Goal: Task Accomplishment & Management: Use online tool/utility

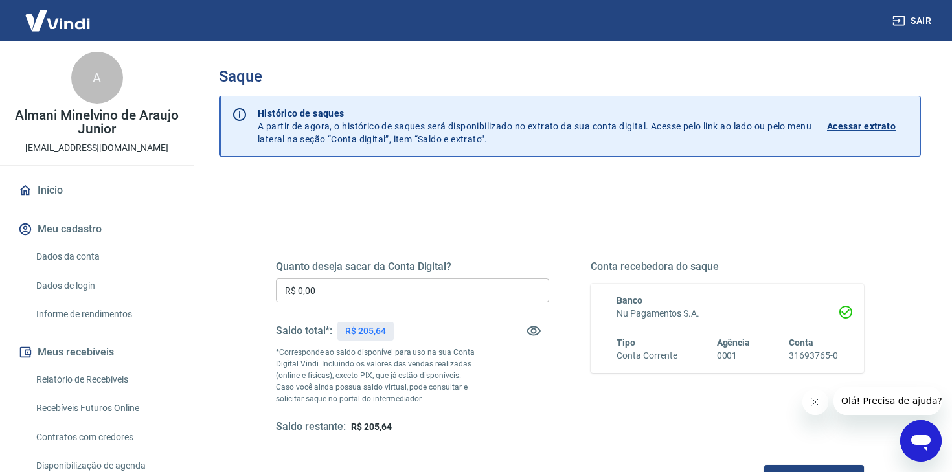
click at [368, 283] on input "R$ 0,00" at bounding box center [412, 290] width 273 height 24
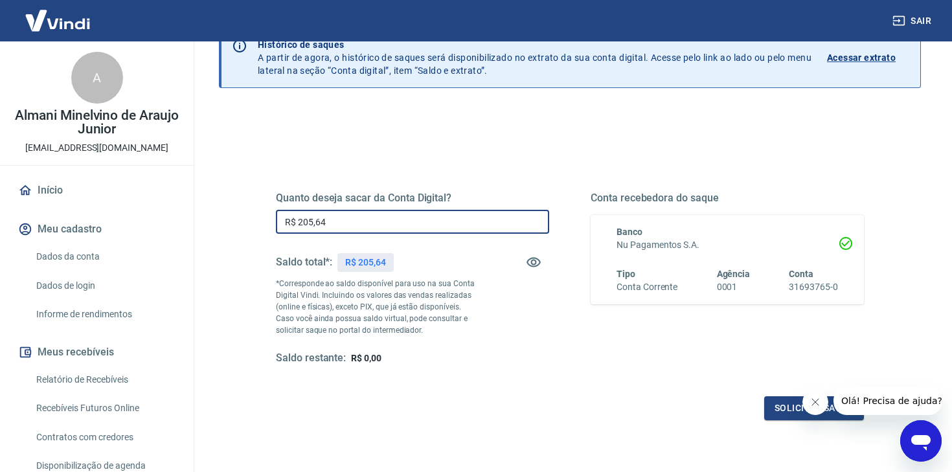
scroll to position [73, 0]
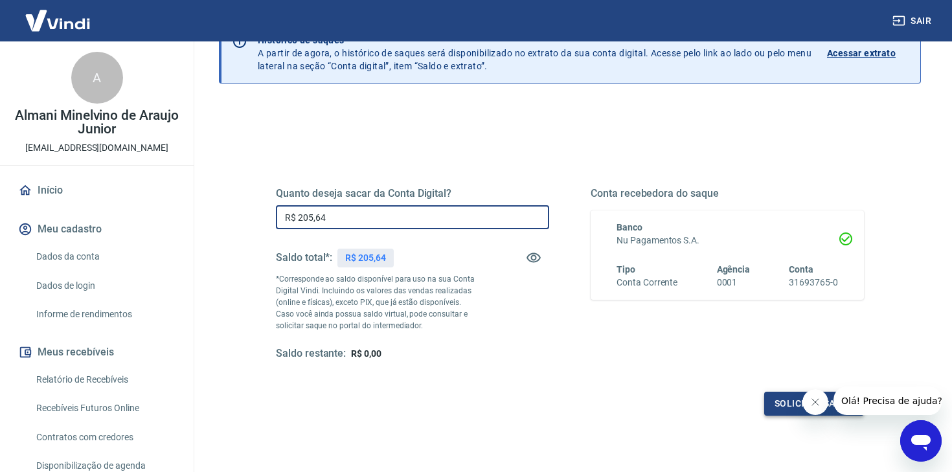
type input "R$ 205,64"
click at [773, 402] on button "Solicitar saque" at bounding box center [814, 404] width 100 height 24
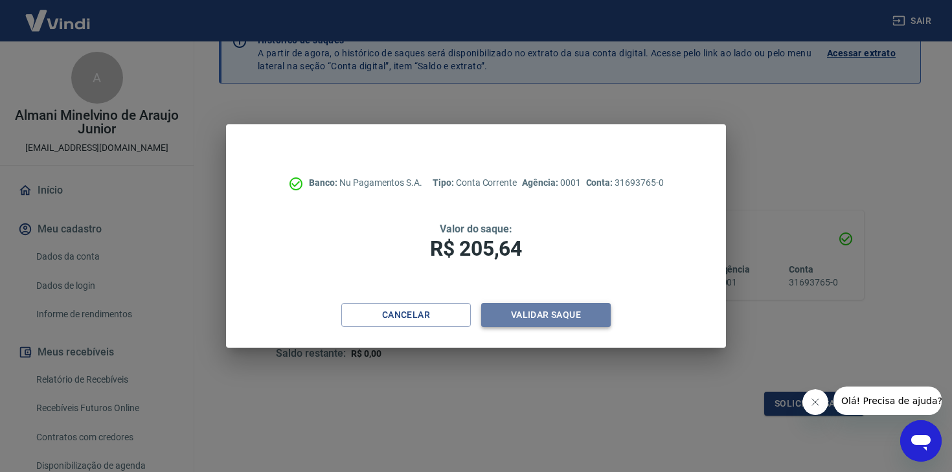
click at [581, 308] on button "Validar saque" at bounding box center [546, 315] width 130 height 24
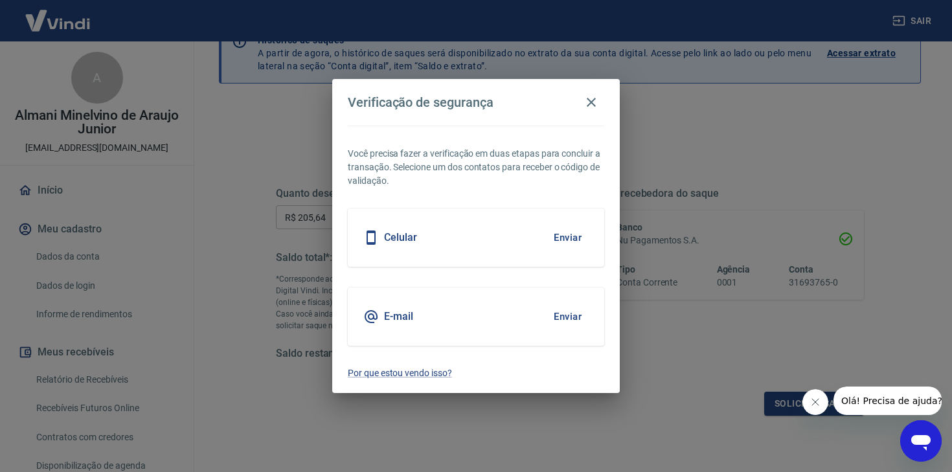
click at [556, 321] on button "Enviar" at bounding box center [568, 316] width 42 height 27
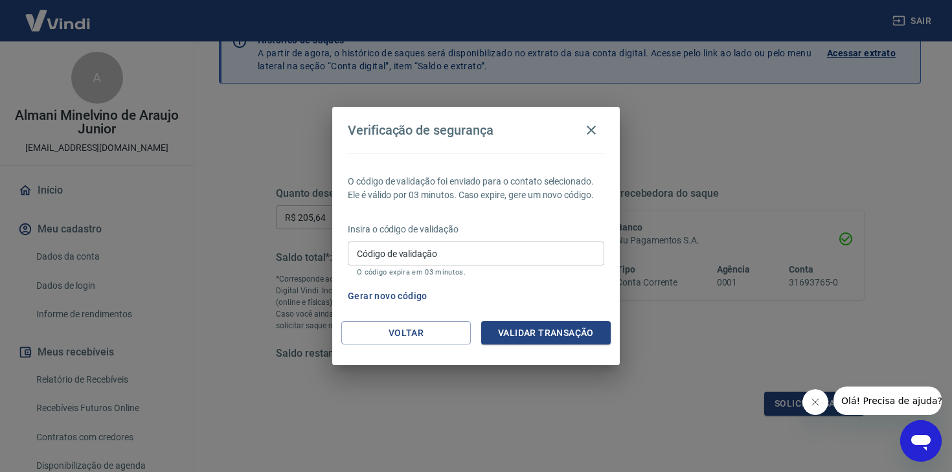
click at [383, 255] on input "Código de validação" at bounding box center [476, 254] width 256 height 24
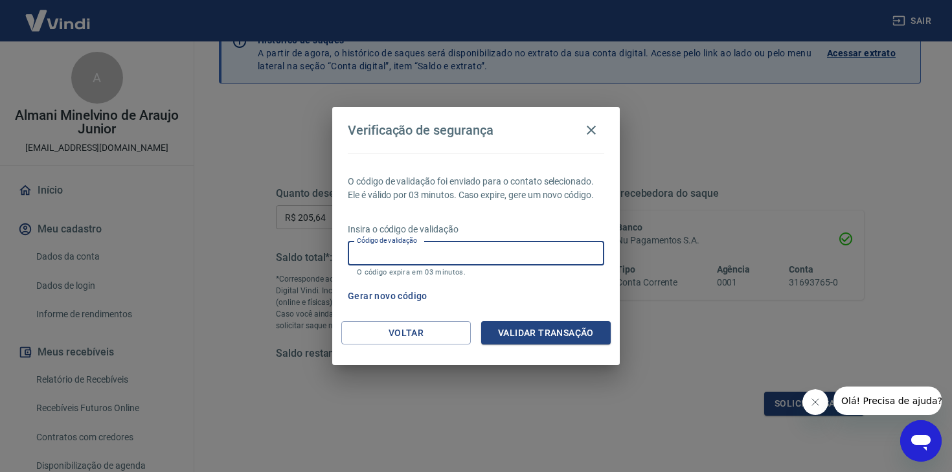
paste input "775547"
type input "775547"
click at [508, 324] on button "Validar transação" at bounding box center [546, 333] width 130 height 24
